Goal: Navigation & Orientation: Find specific page/section

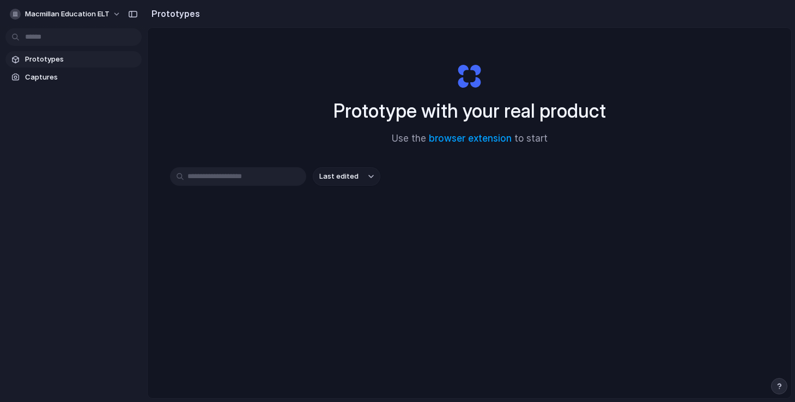
click at [199, 175] on input "text" at bounding box center [238, 176] width 136 height 19
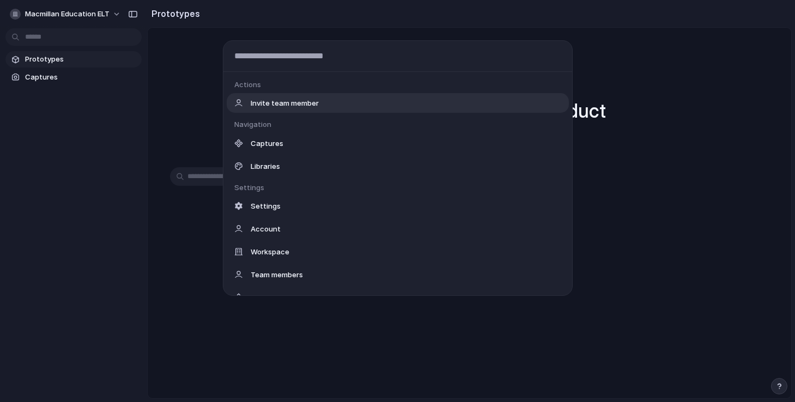
click at [58, 33] on body "Macmillan Education ELT Prototypes Captures Prototypes Prototype with your real…" at bounding box center [397, 201] width 795 height 402
click at [165, 78] on div "Actions Invite team member Navigation Captures Libraries Settings Settings Acco…" at bounding box center [397, 201] width 795 height 402
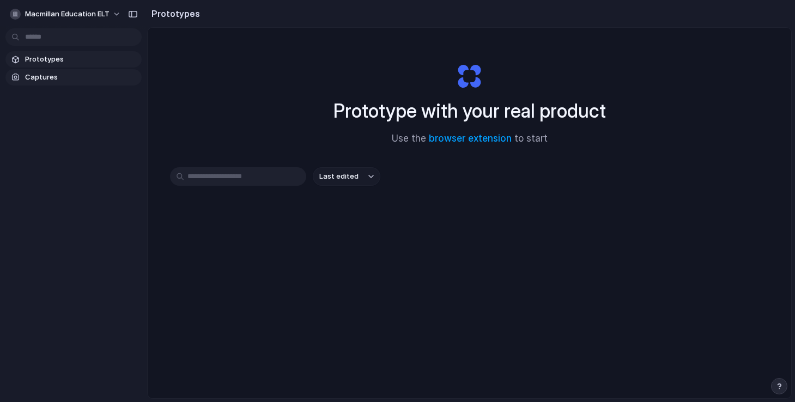
click at [46, 77] on span "Captures" at bounding box center [81, 77] width 112 height 11
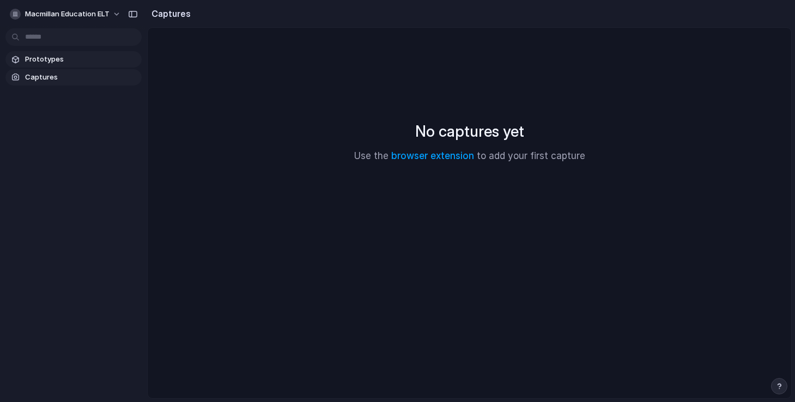
click at [44, 61] on span "Prototypes" at bounding box center [81, 59] width 112 height 11
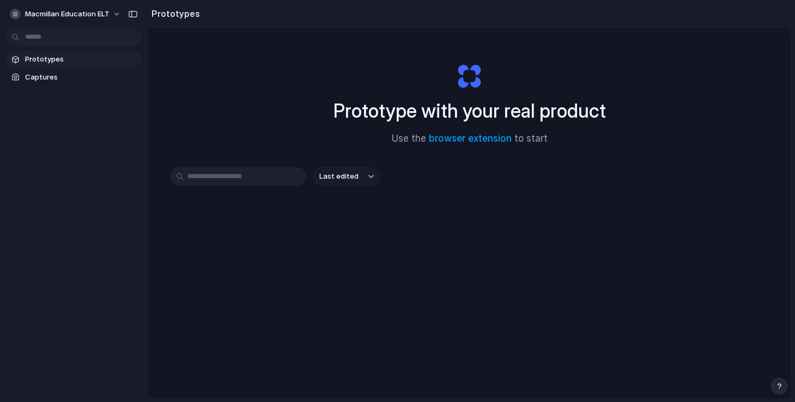
drag, startPoint x: 460, startPoint y: 139, endPoint x: 306, endPoint y: 94, distance: 160.8
click at [306, 94] on div "Prototype with your real product Use the browser extension to start" at bounding box center [470, 100] width 436 height 118
